Goal: Navigation & Orientation: Find specific page/section

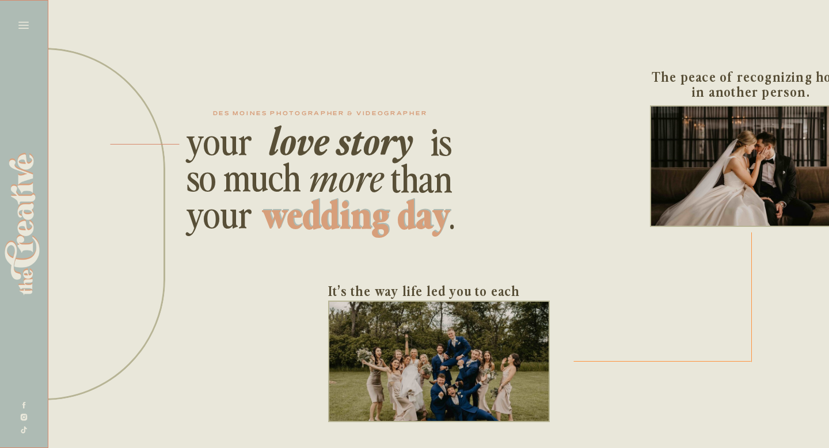
scroll to position [0, 160]
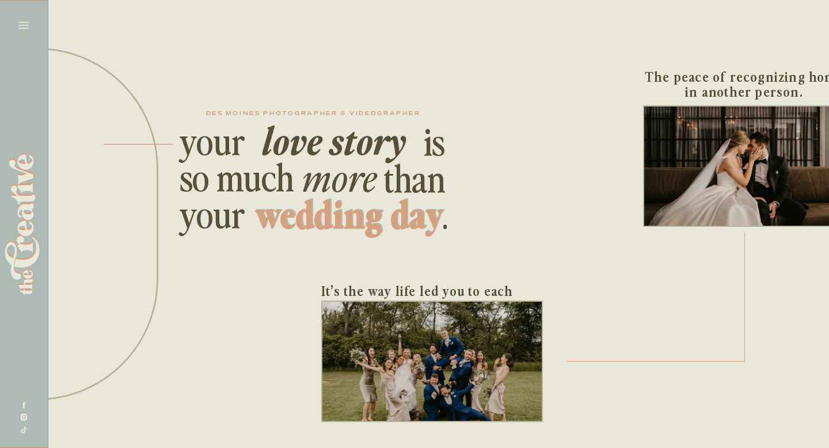
drag, startPoint x: 17, startPoint y: 25, endPoint x: 36, endPoint y: 238, distance: 213.4
click at [17, 25] on icon at bounding box center [24, 25] width 16 height 16
click at [22, 25] on icon at bounding box center [23, 25] width 10 height 7
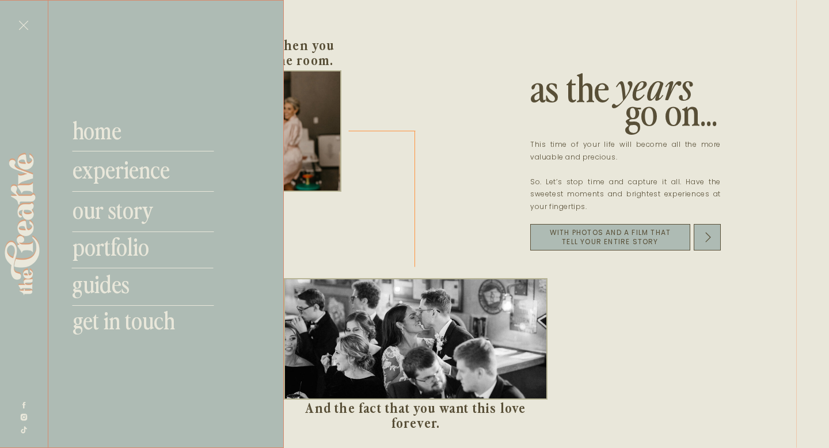
scroll to position [0, 1418]
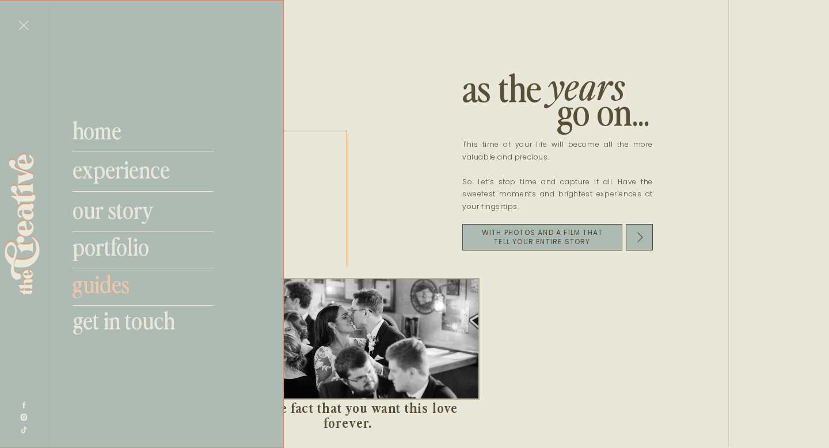
click at [92, 290] on nav "guides" at bounding box center [148, 284] width 152 height 28
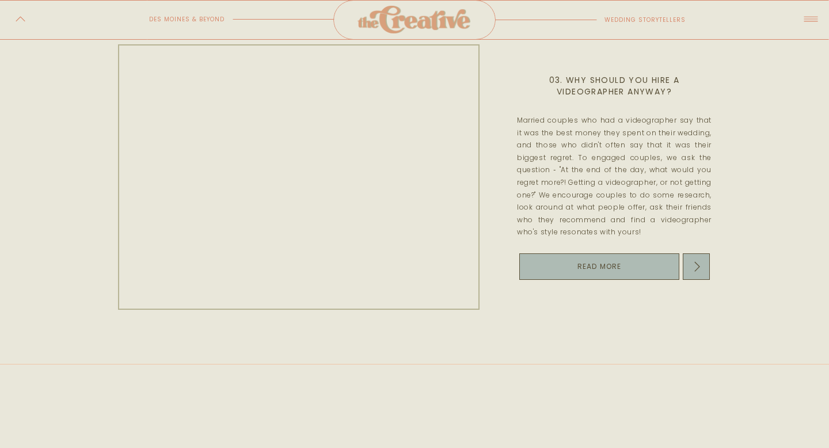
scroll to position [1037, 0]
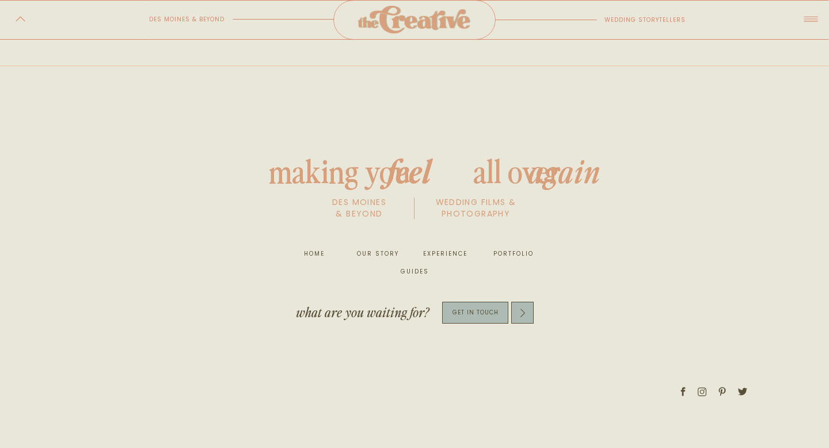
click at [405, 274] on nav "guides" at bounding box center [414, 272] width 37 height 12
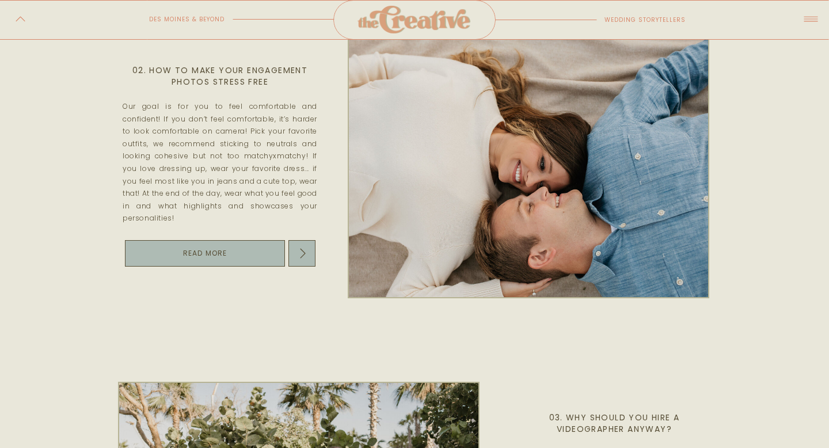
scroll to position [313, 0]
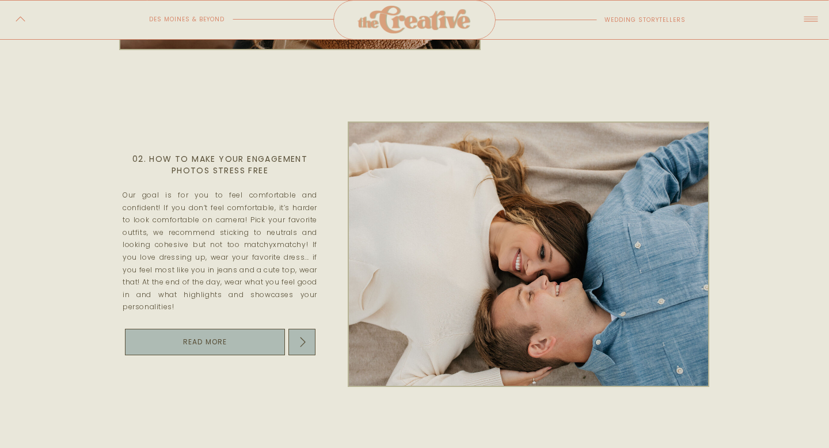
click at [19, 16] on icon at bounding box center [21, 19] width 14 height 11
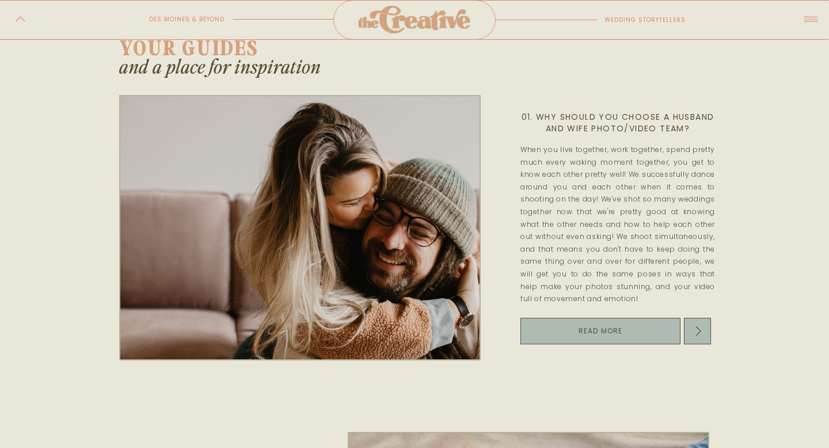
scroll to position [0, 0]
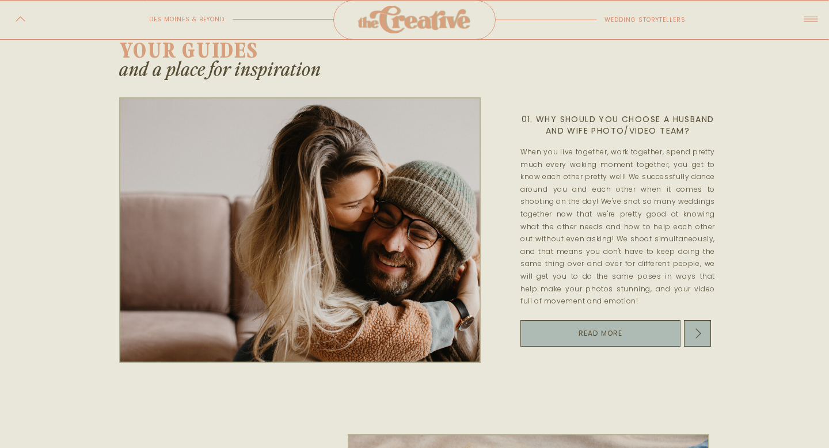
click at [19, 16] on icon at bounding box center [21, 19] width 14 height 11
click at [812, 21] on icon at bounding box center [811, 19] width 14 height 5
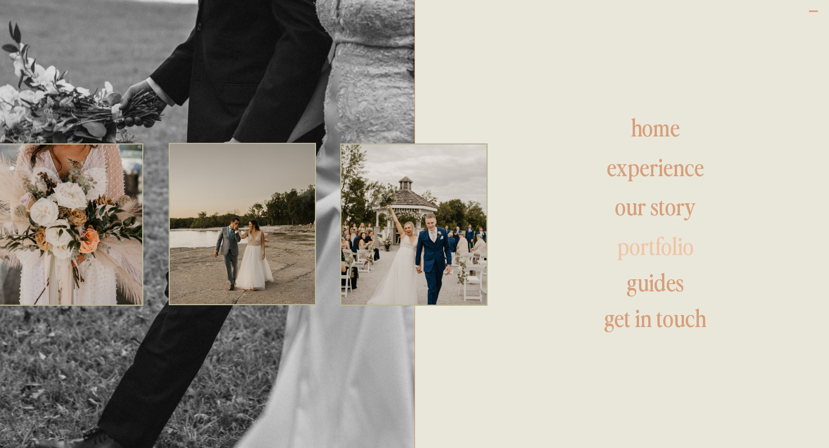
click at [658, 241] on h1 "portfolio" at bounding box center [655, 248] width 221 height 28
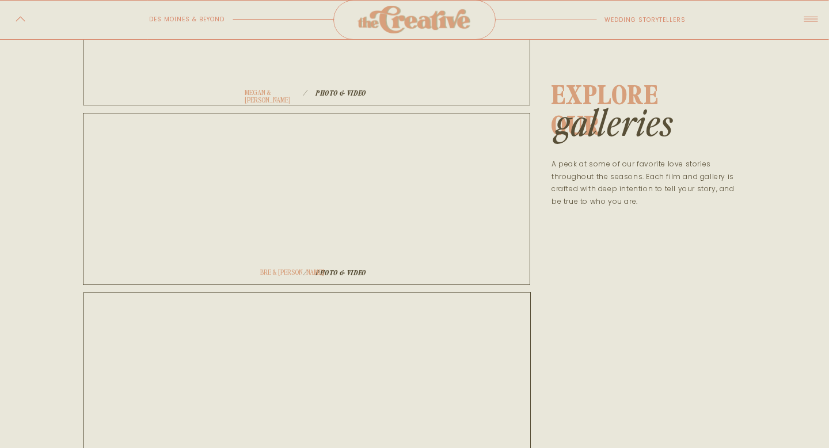
scroll to position [502, 0]
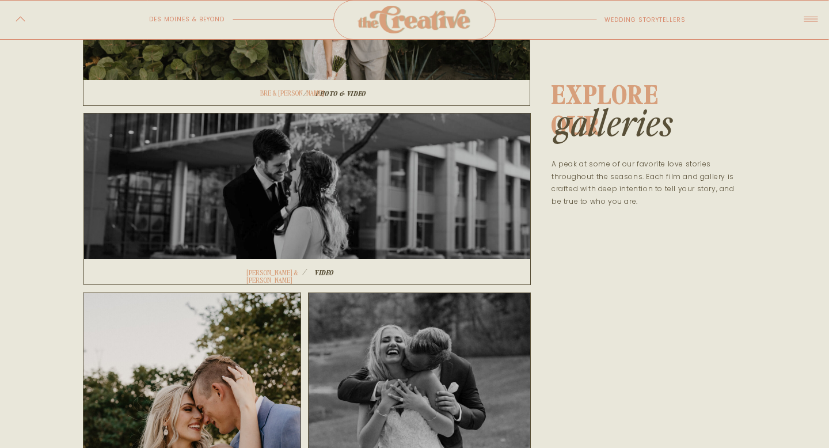
click at [408, 219] on div at bounding box center [307, 199] width 447 height 172
